Goal: Complete application form: Complete application form

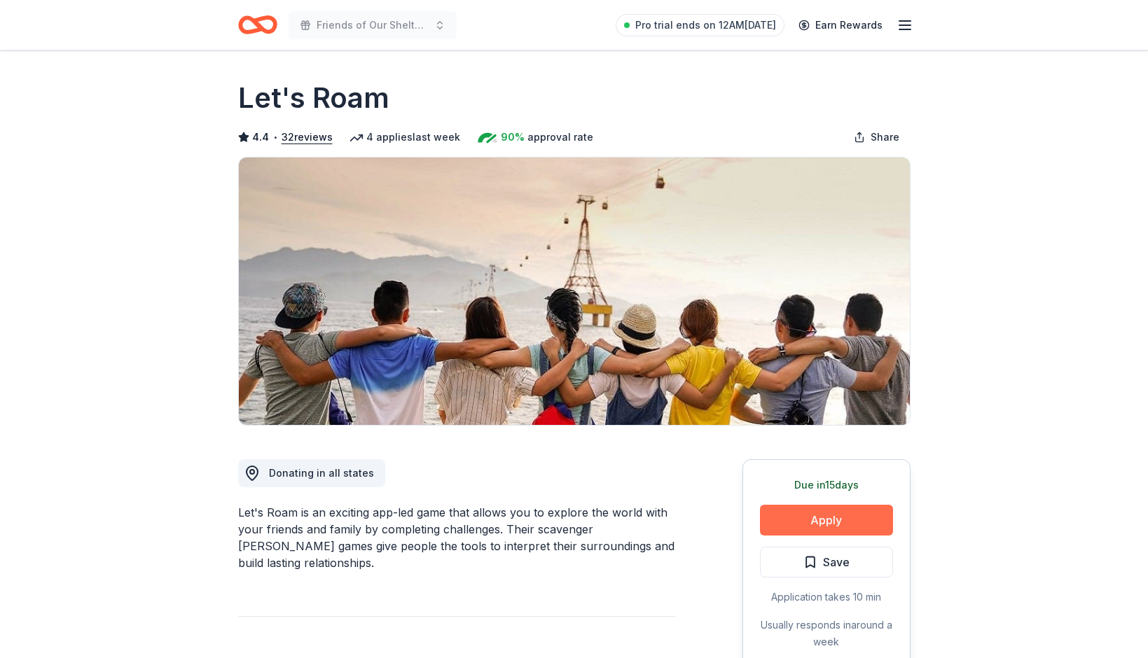
click at [801, 527] on button "Apply" at bounding box center [826, 520] width 133 height 31
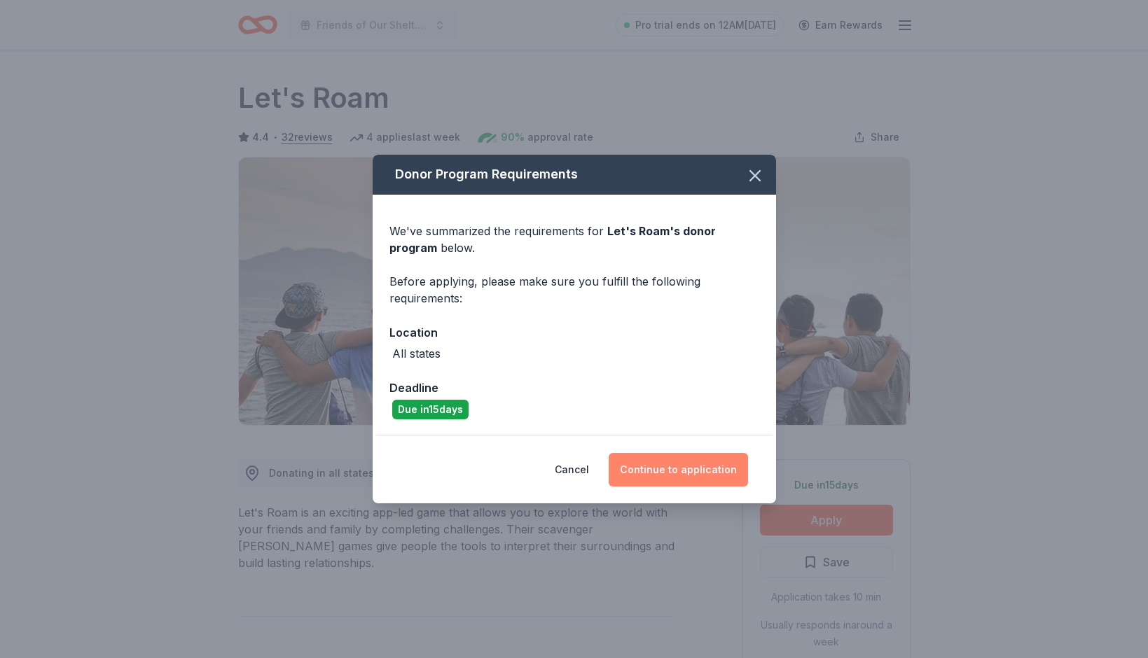
click at [663, 475] on button "Continue to application" at bounding box center [678, 470] width 139 height 34
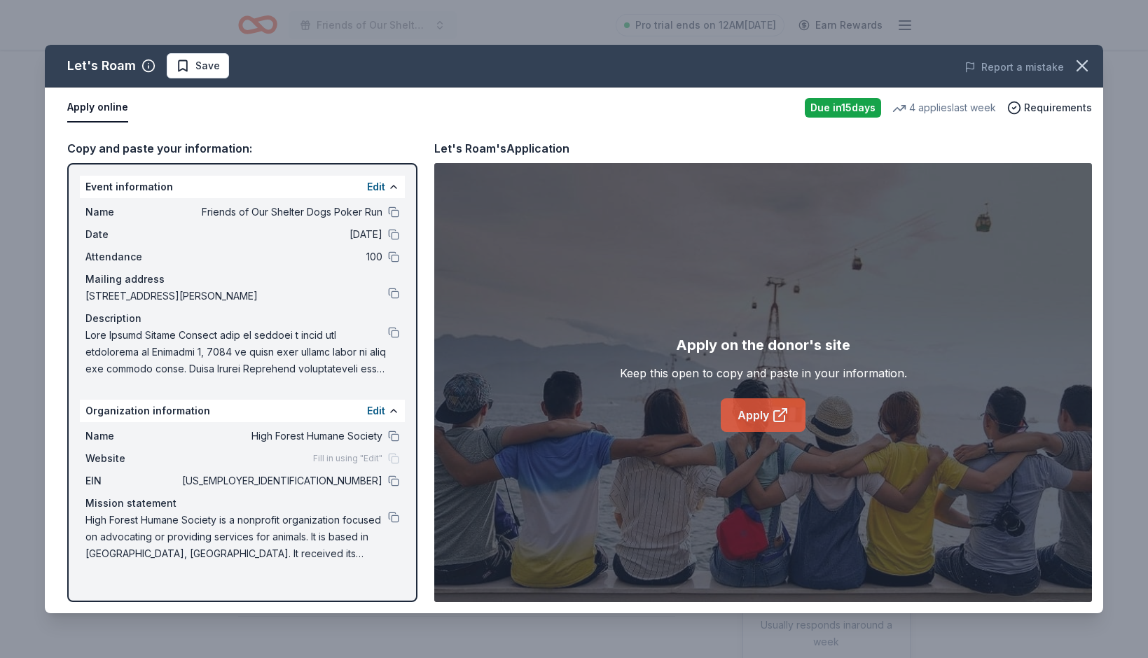
click at [770, 425] on link "Apply" at bounding box center [763, 415] width 85 height 34
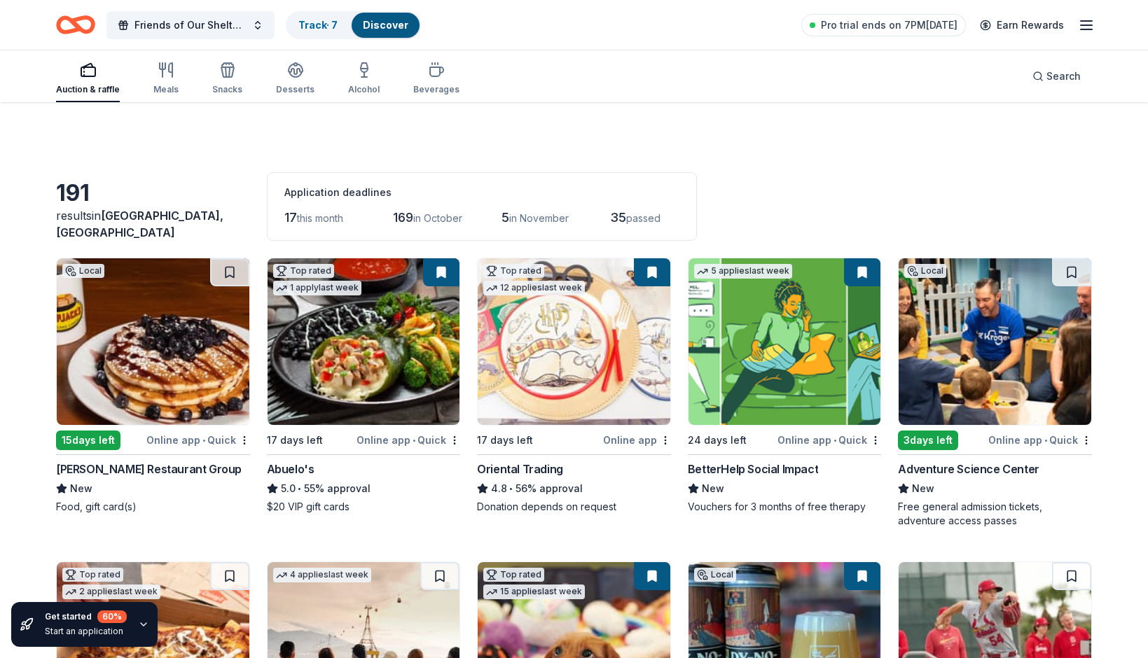
scroll to position [793, 0]
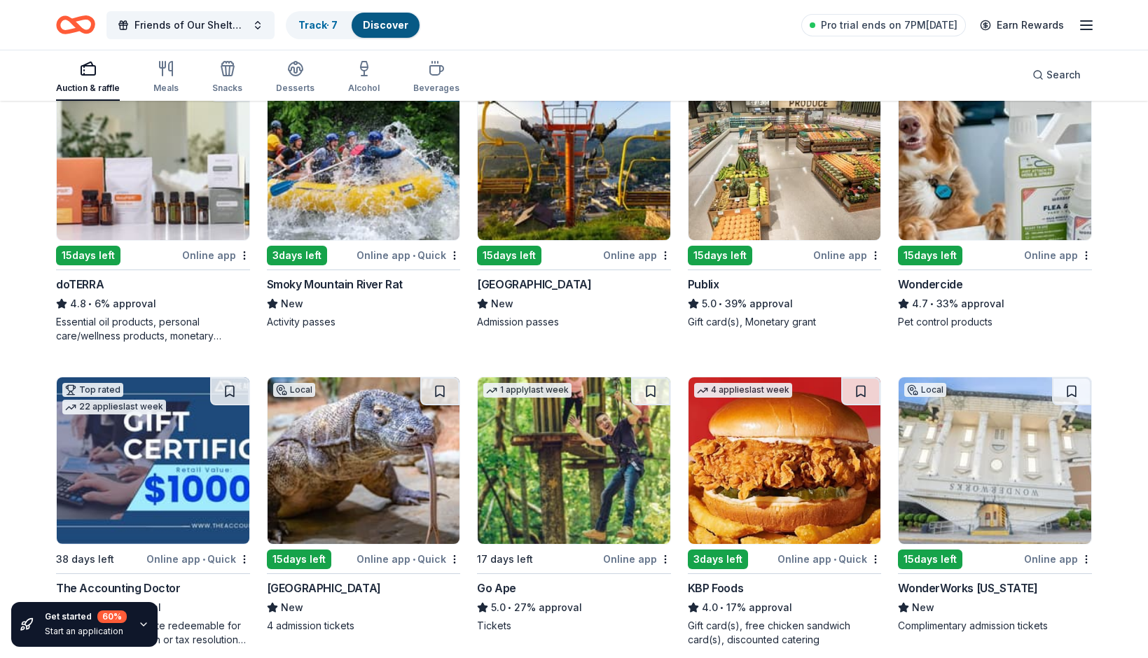
click at [538, 199] on img at bounding box center [574, 157] width 193 height 167
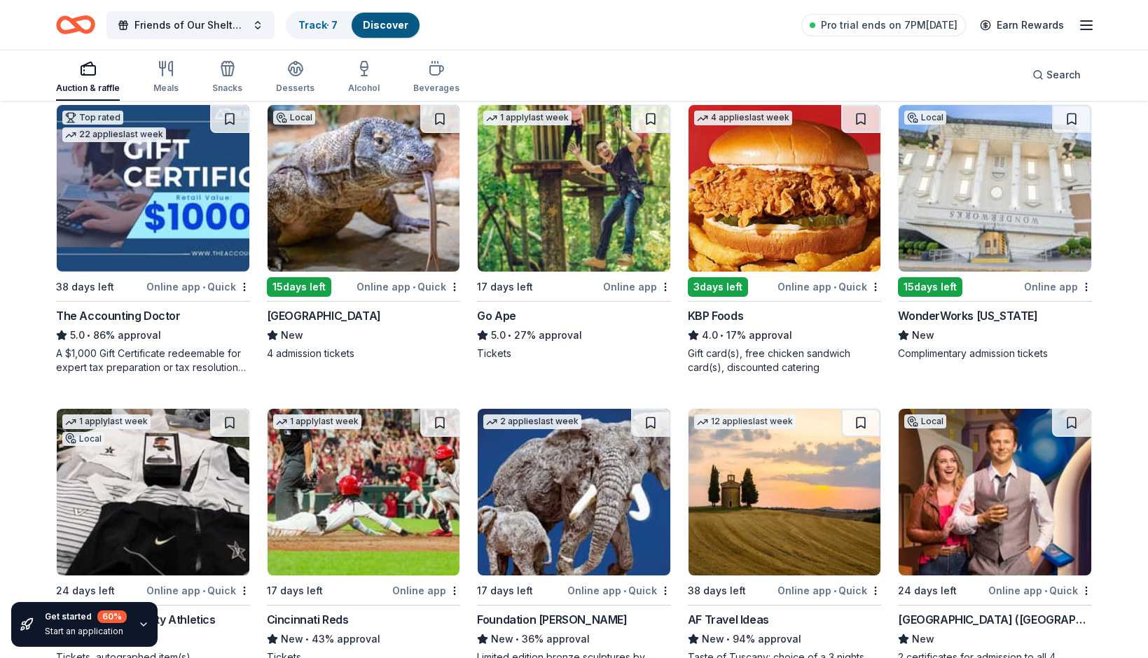
scroll to position [1080, 0]
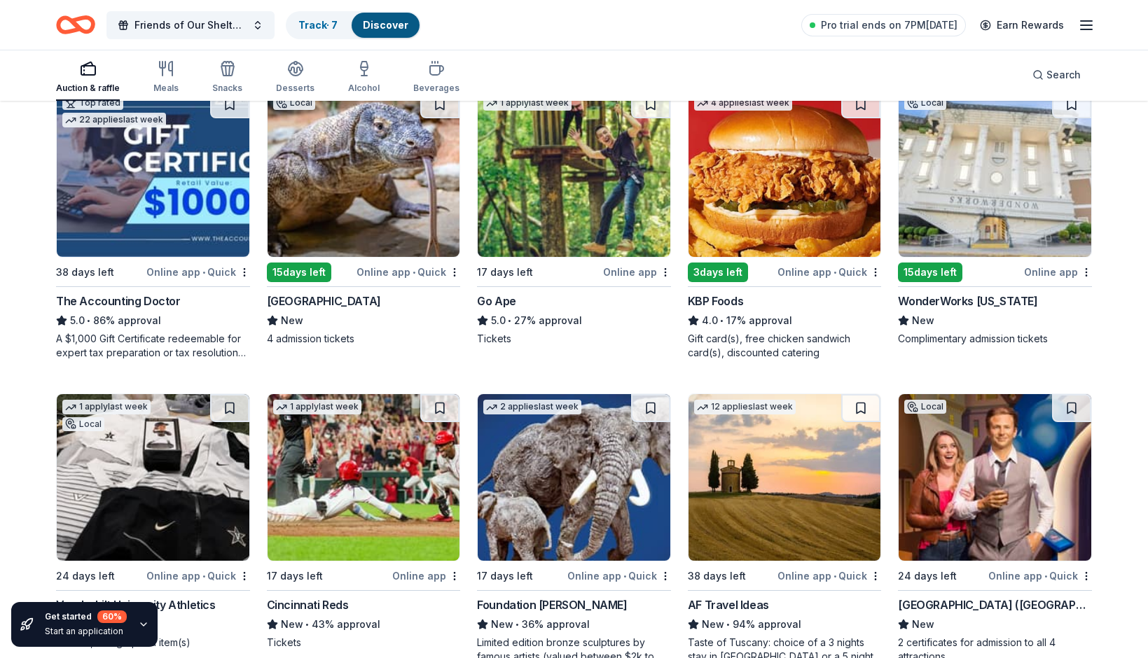
click at [600, 216] on img at bounding box center [574, 173] width 193 height 167
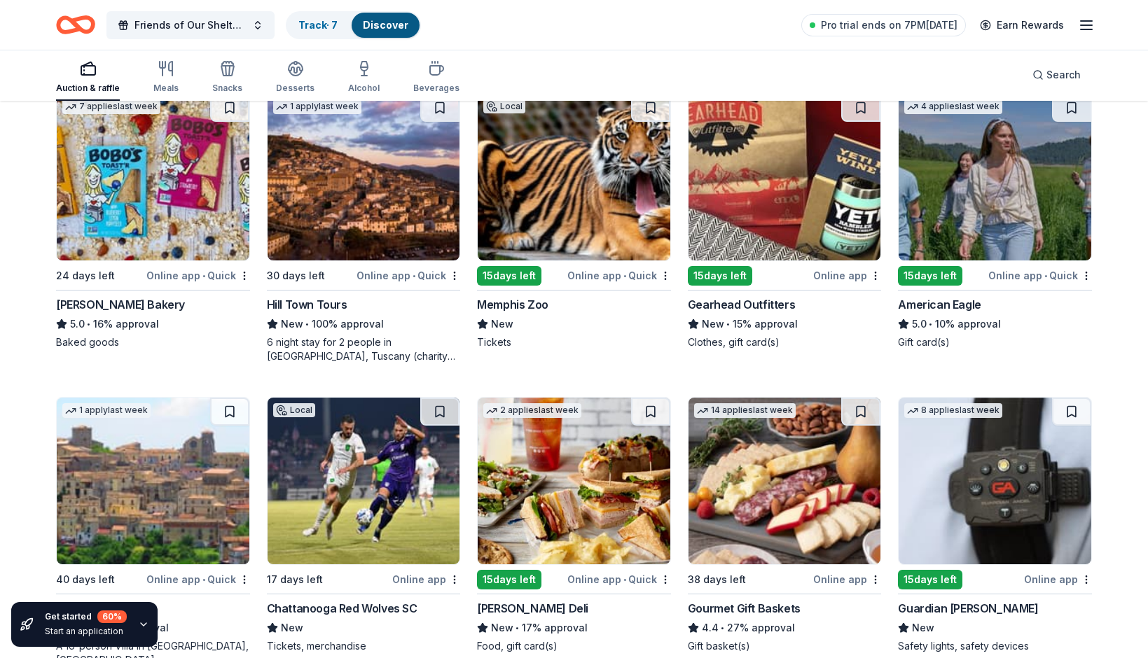
scroll to position [1991, 0]
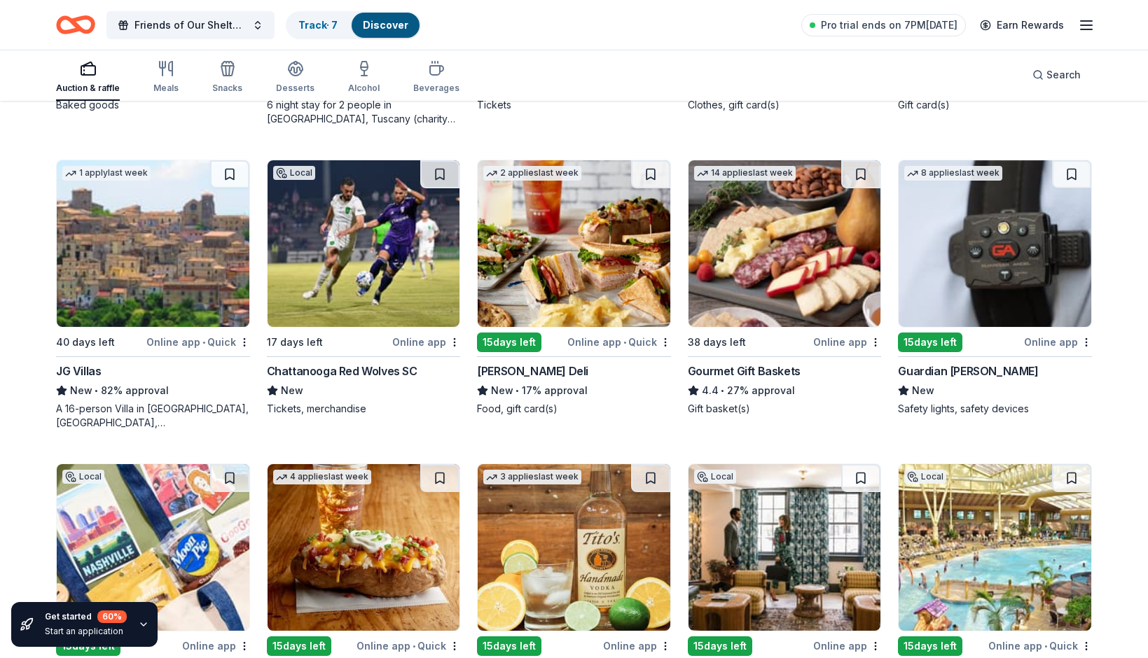
scroll to position [2230, 0]
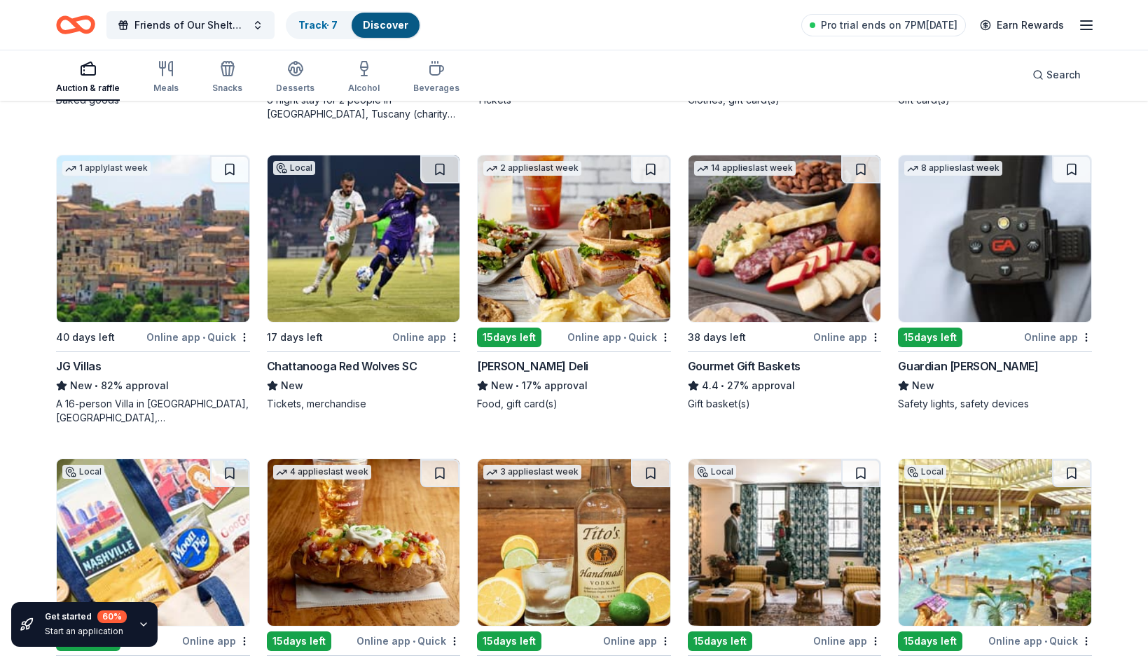
click at [815, 273] on img at bounding box center [784, 238] width 193 height 167
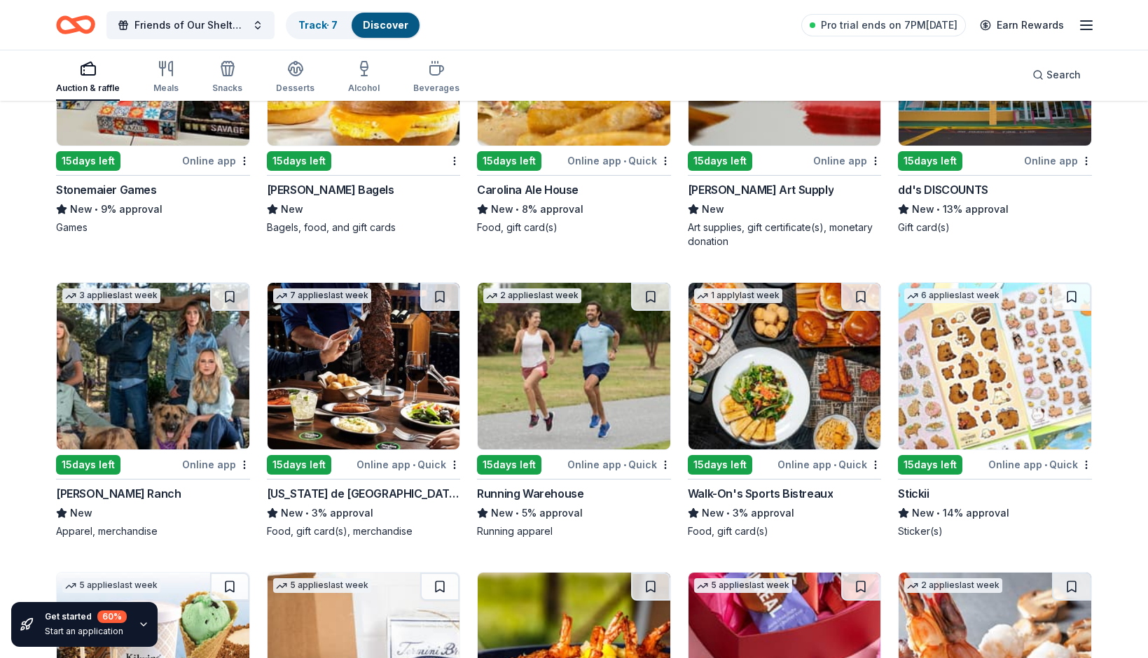
scroll to position [3950, 0]
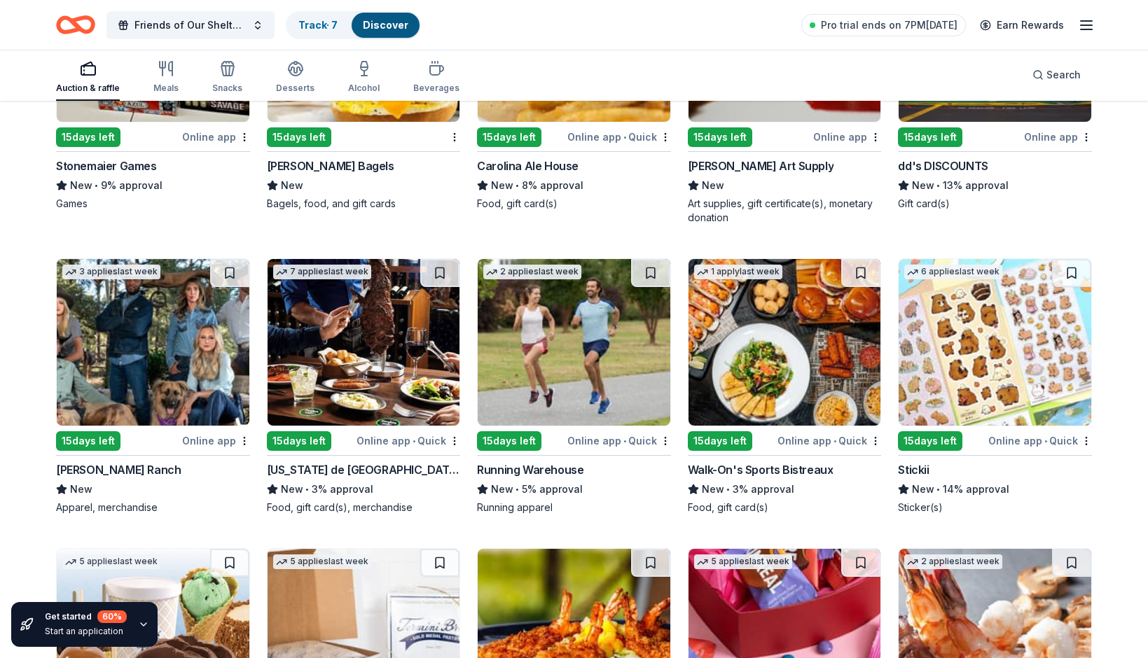
click at [1033, 307] on img at bounding box center [994, 342] width 193 height 167
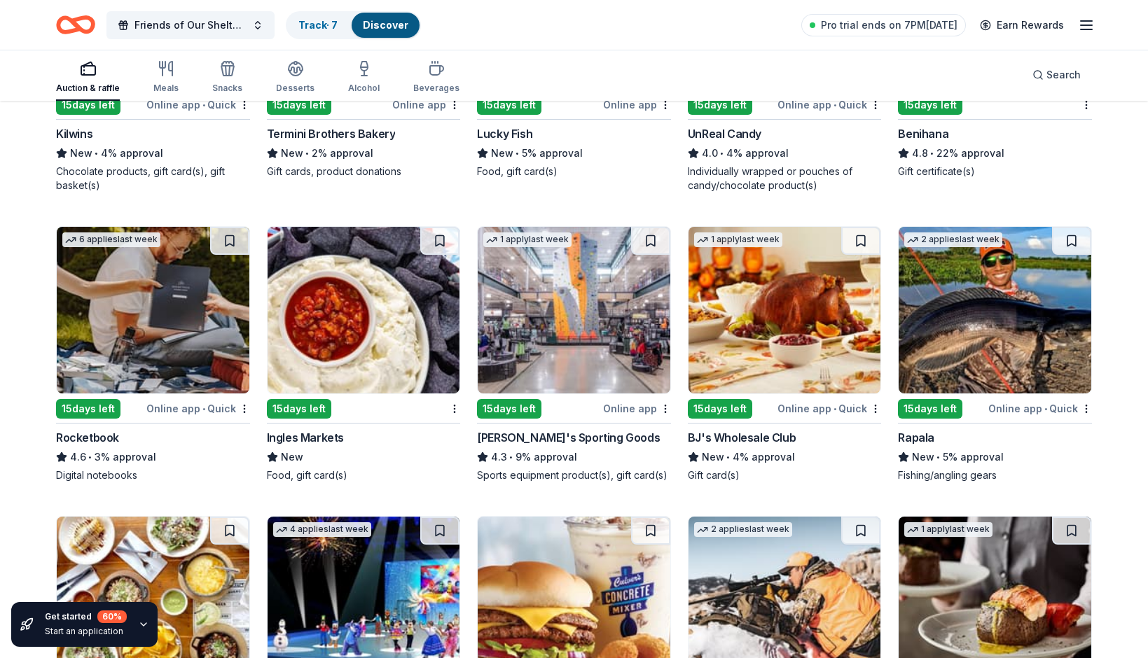
scroll to position [4575, 0]
click at [953, 382] on img at bounding box center [994, 311] width 193 height 167
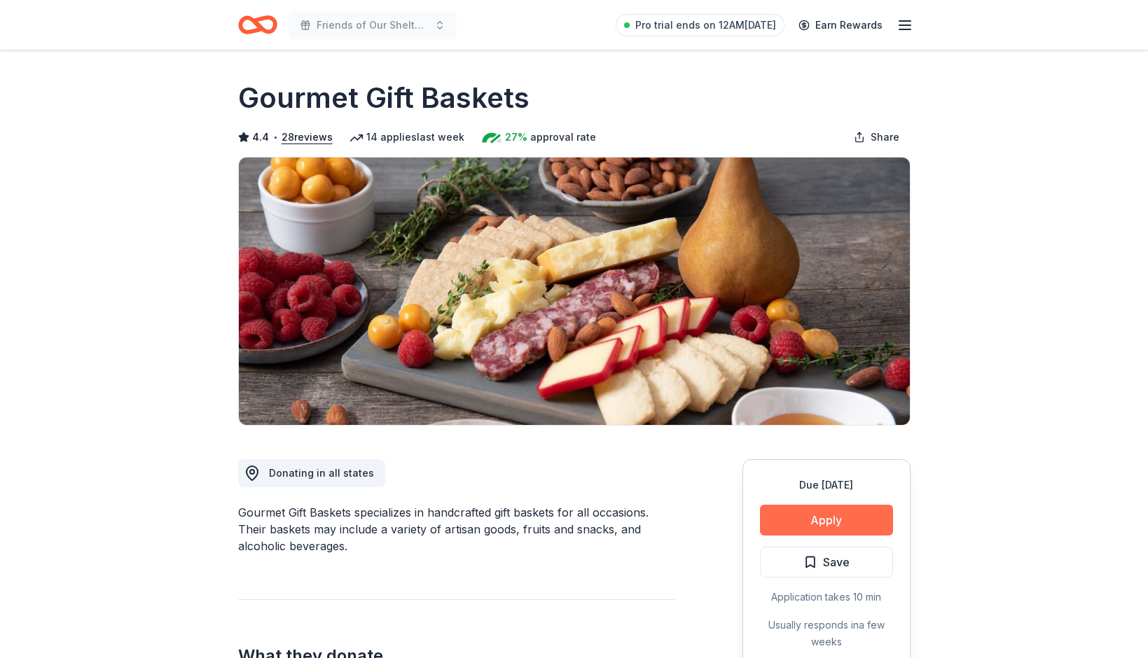
click at [841, 522] on button "Apply" at bounding box center [826, 520] width 133 height 31
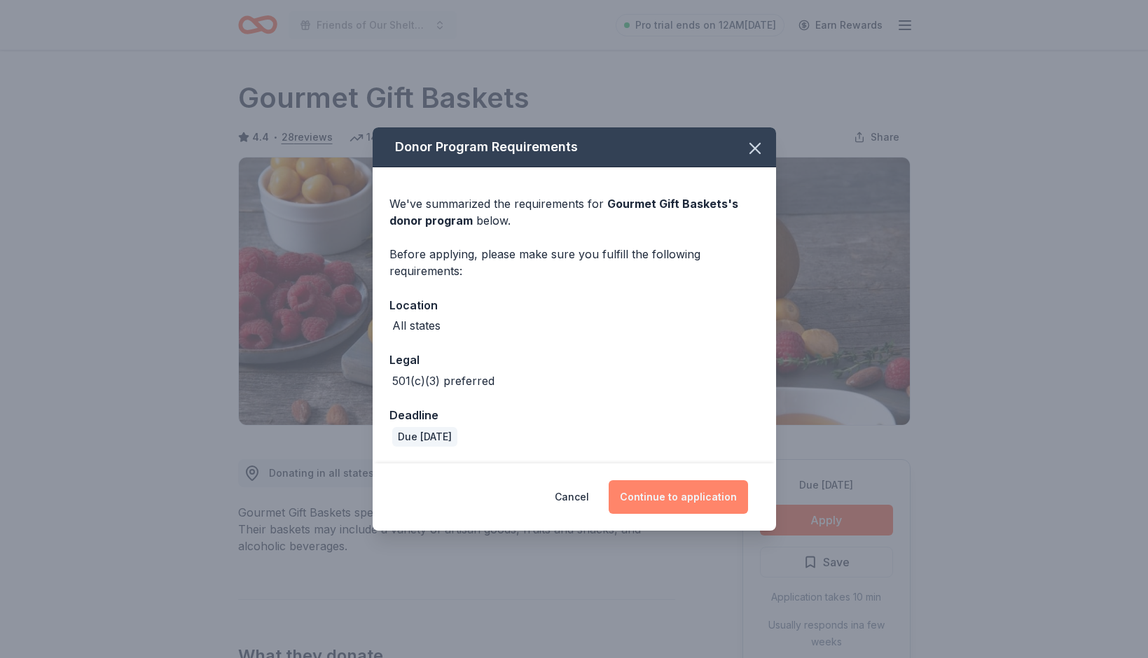
click at [660, 502] on button "Continue to application" at bounding box center [678, 497] width 139 height 34
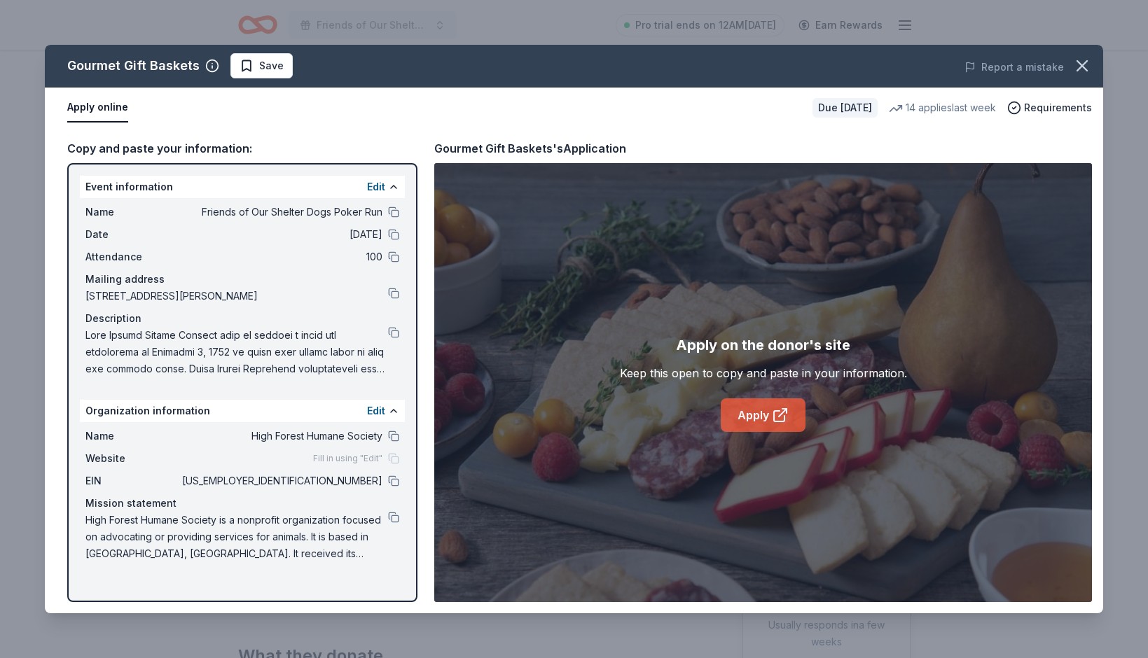
click at [751, 406] on link "Apply" at bounding box center [763, 415] width 85 height 34
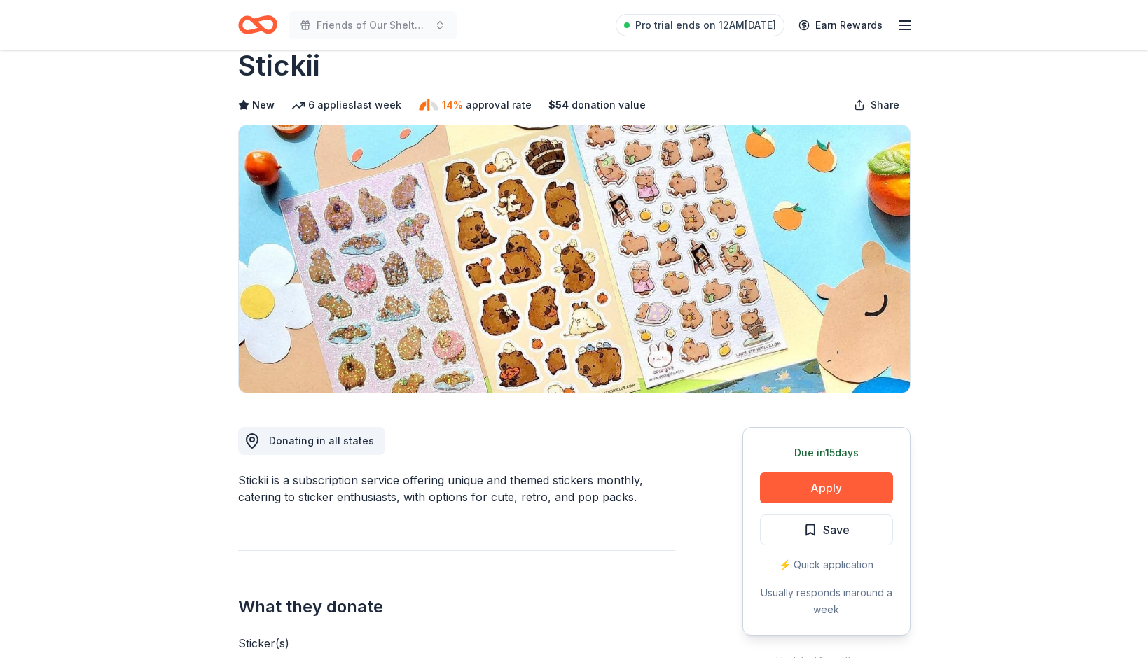
scroll to position [-1, 0]
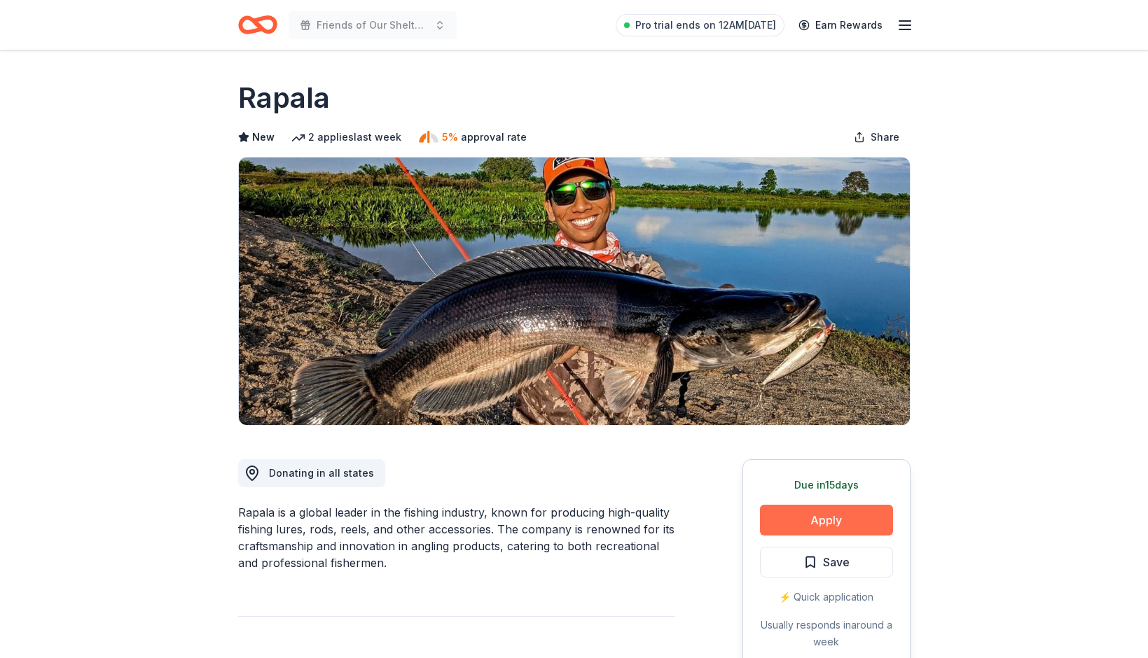
click at [847, 510] on button "Apply" at bounding box center [826, 520] width 133 height 31
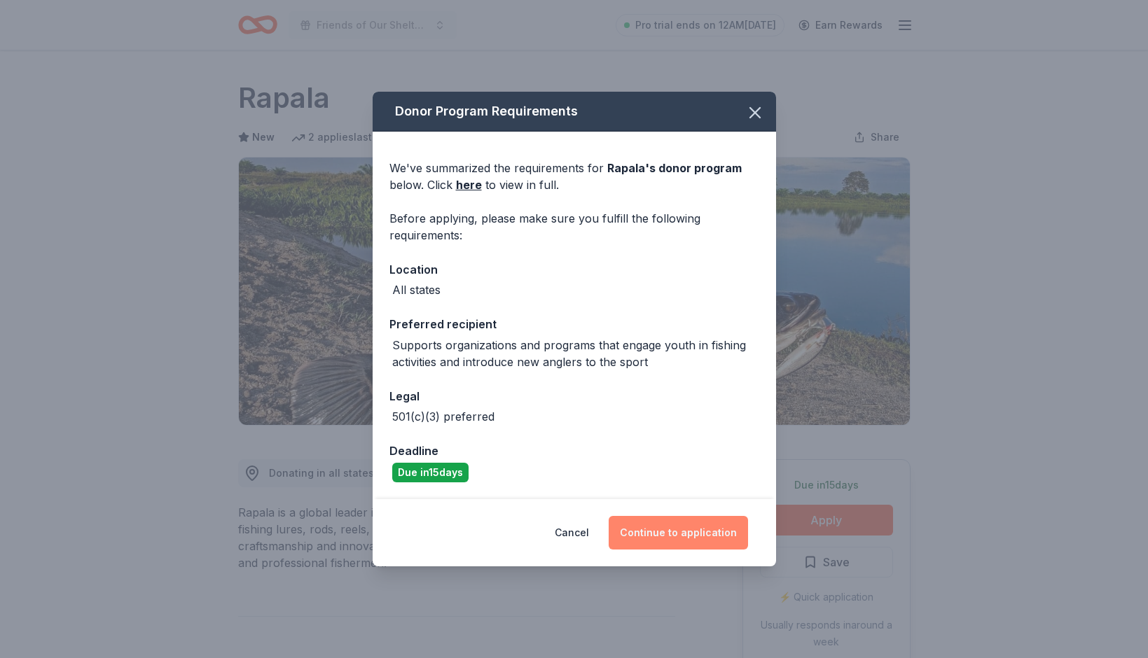
click at [676, 523] on button "Continue to application" at bounding box center [678, 533] width 139 height 34
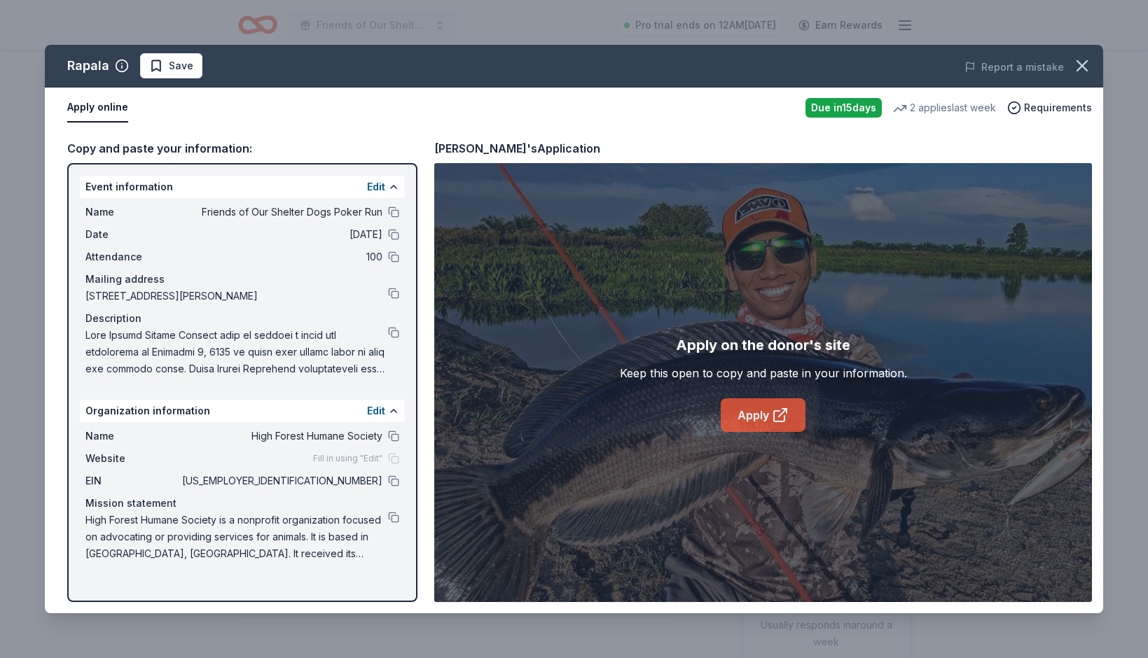
click at [749, 415] on link "Apply" at bounding box center [763, 415] width 85 height 34
